Goal: Task Accomplishment & Management: Manage account settings

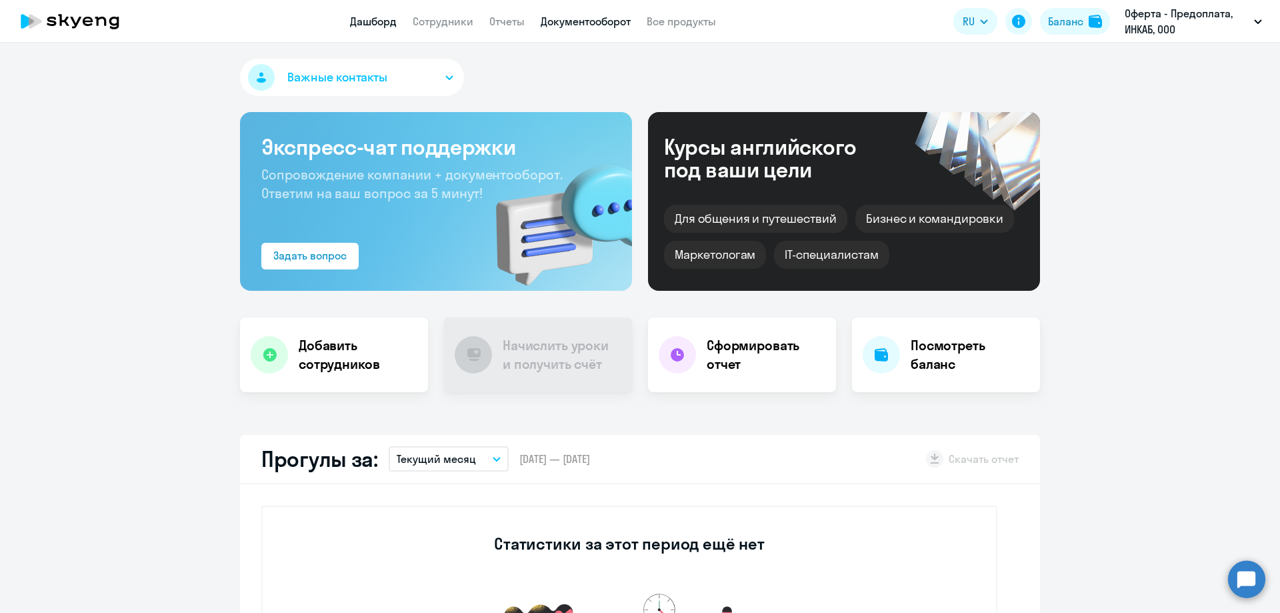
click at [569, 17] on link "Документооборот" at bounding box center [586, 21] width 90 height 13
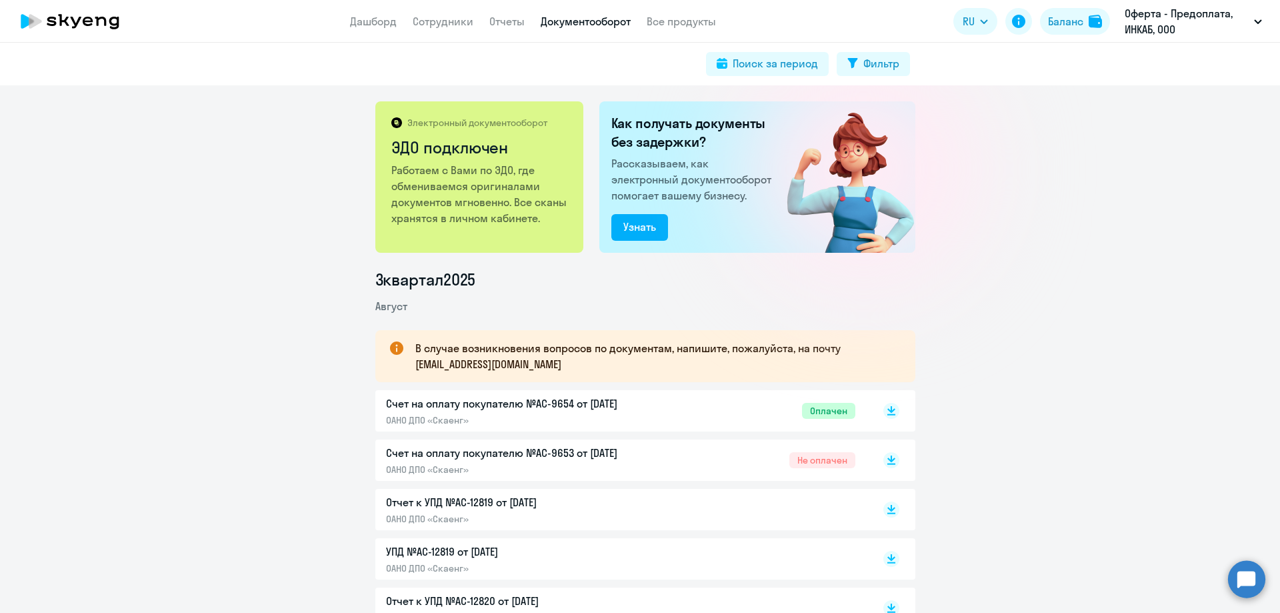
click at [607, 403] on p "Счет на оплату покупателю №AC-9654 от [DATE]" at bounding box center [526, 403] width 280 height 16
click at [604, 457] on p "Счет на оплату покупателю №AC-9653 от [DATE]" at bounding box center [526, 453] width 280 height 16
click at [660, 413] on div "Счет на оплату покупателю №AC-9654 от [DATE] ОАНО ДПО «Скаенг»" at bounding box center [526, 410] width 280 height 31
click at [601, 468] on p "ОАНО ДПО «Скаенг»" at bounding box center [526, 469] width 280 height 12
drag, startPoint x: 600, startPoint y: 453, endPoint x: 567, endPoint y: 451, distance: 33.4
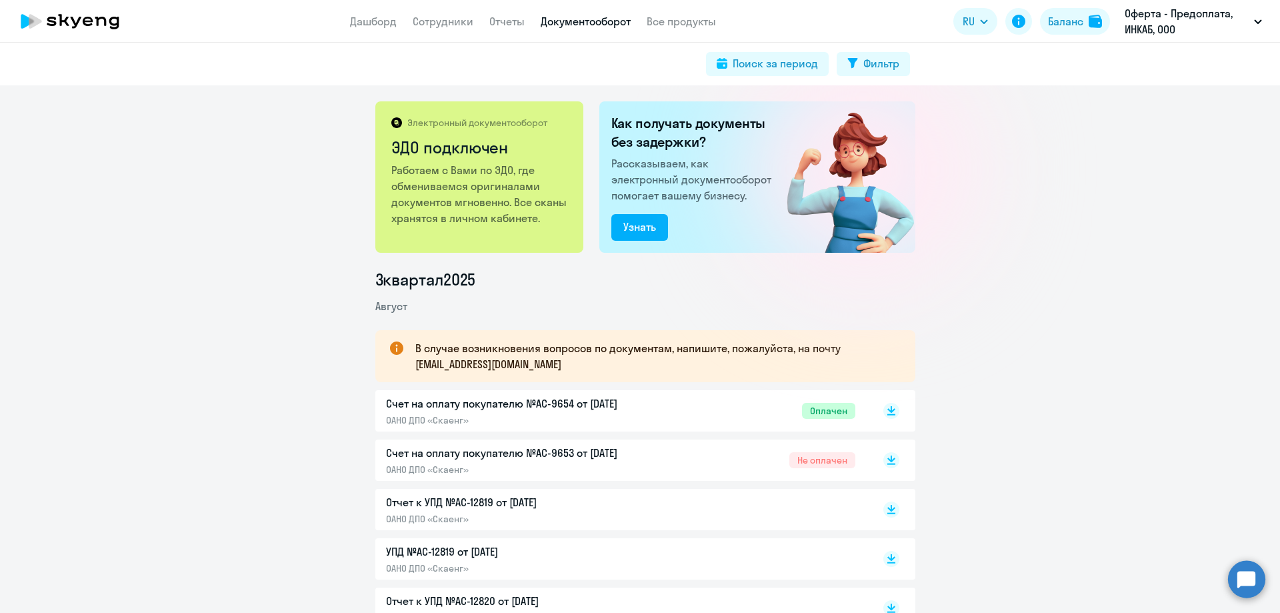
click at [569, 444] on div "Счет на оплату покупателю №AC-9653 от [DATE] ОАНО ДПО «Скаенг» Не оплачен" at bounding box center [645, 459] width 540 height 41
